Goal: Transaction & Acquisition: Purchase product/service

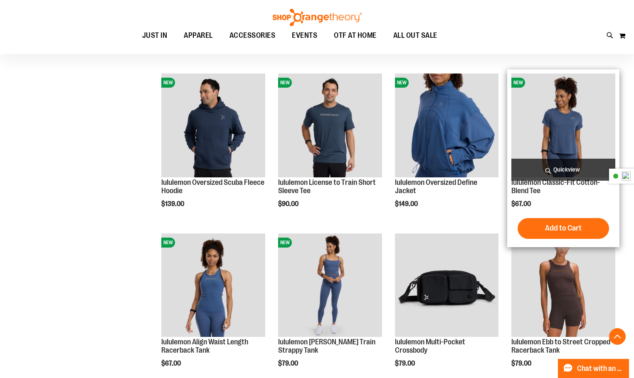
scroll to position [415, 0]
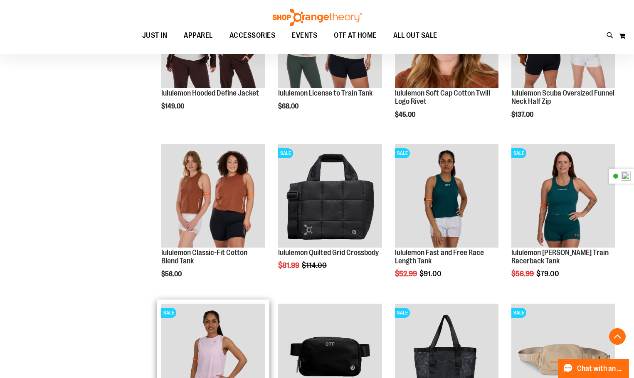
scroll to position [1329, 0]
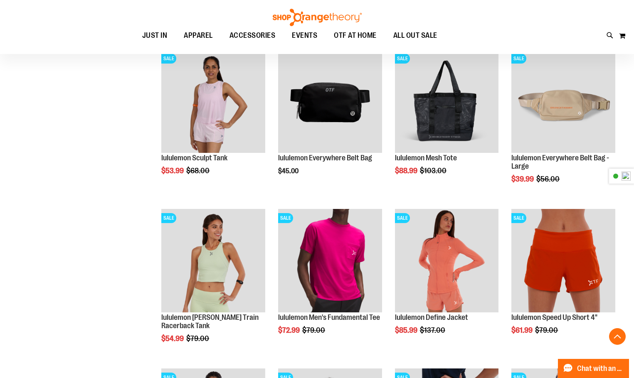
scroll to position [1662, 0]
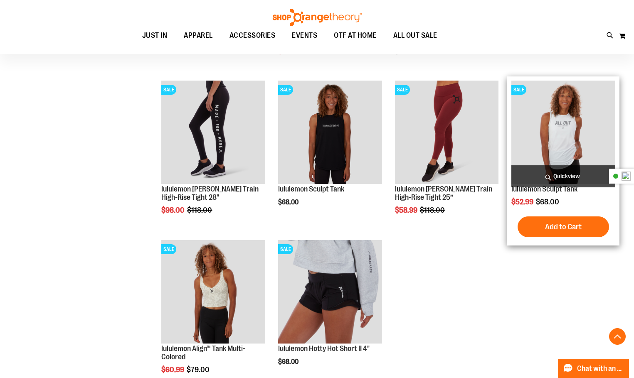
scroll to position [1956, 0]
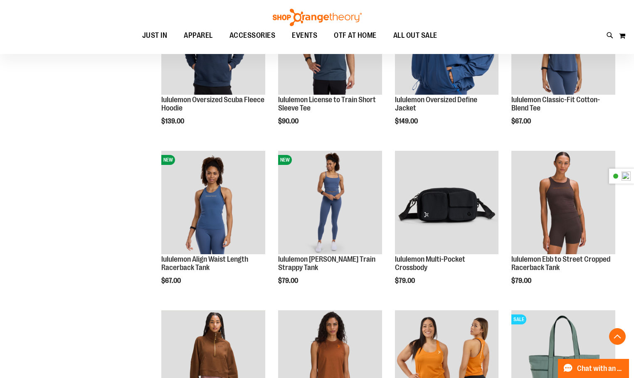
scroll to position [207, 0]
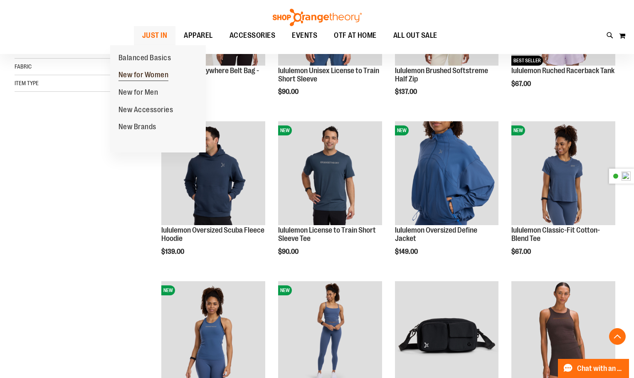
click at [140, 75] on span "New for Women" at bounding box center [143, 76] width 50 height 10
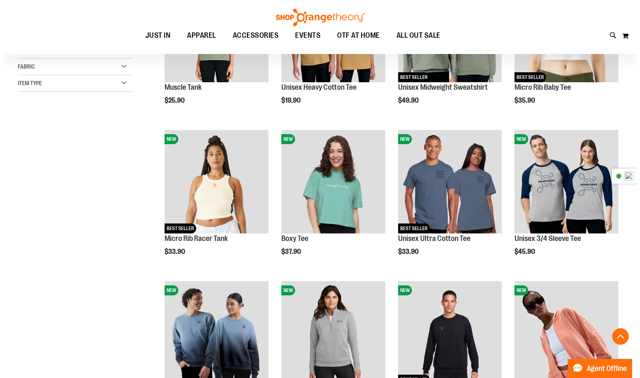
scroll to position [166, 0]
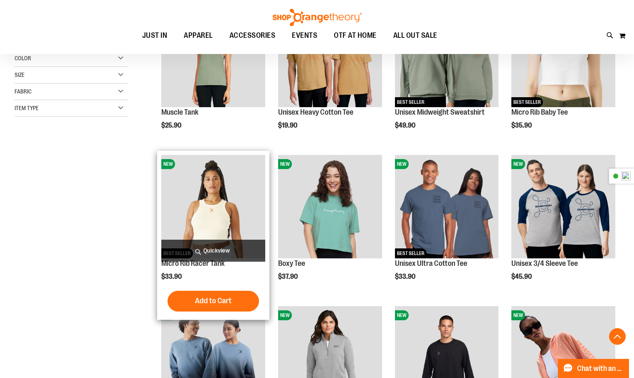
click at [209, 250] on span "Quickview" at bounding box center [212, 251] width 103 height 22
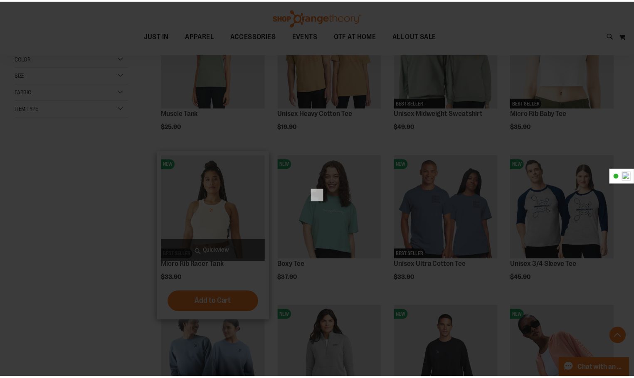
scroll to position [0, 0]
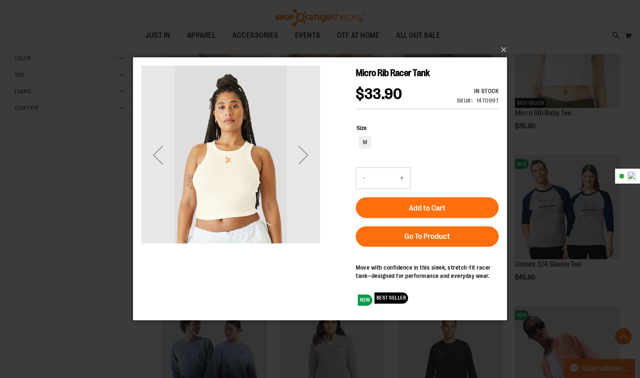
click at [306, 165] on div "Next" at bounding box center [303, 154] width 33 height 33
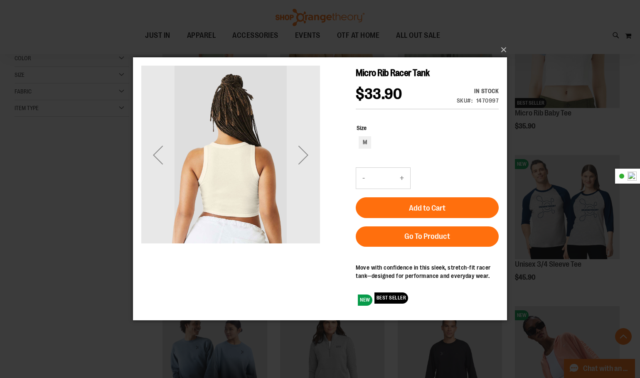
click at [306, 165] on div "Next" at bounding box center [303, 154] width 33 height 33
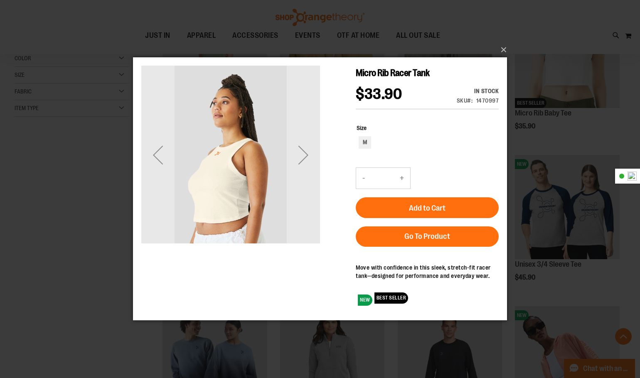
click at [306, 165] on div "Next" at bounding box center [303, 154] width 33 height 33
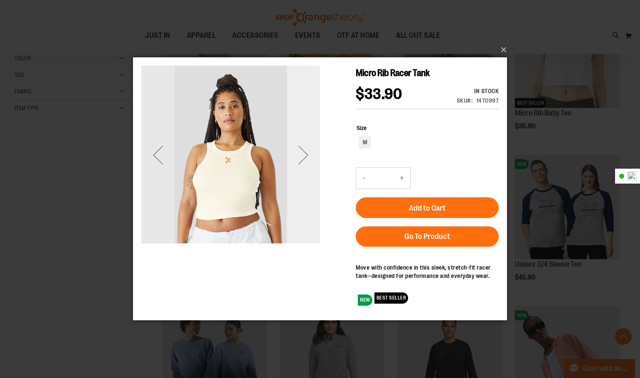
click at [306, 164] on div "Next" at bounding box center [303, 154] width 33 height 33
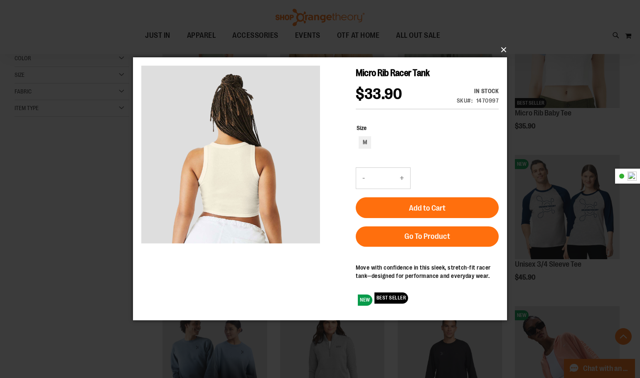
click at [499, 49] on button "×" at bounding box center [322, 50] width 374 height 18
